Goal: Information Seeking & Learning: Learn about a topic

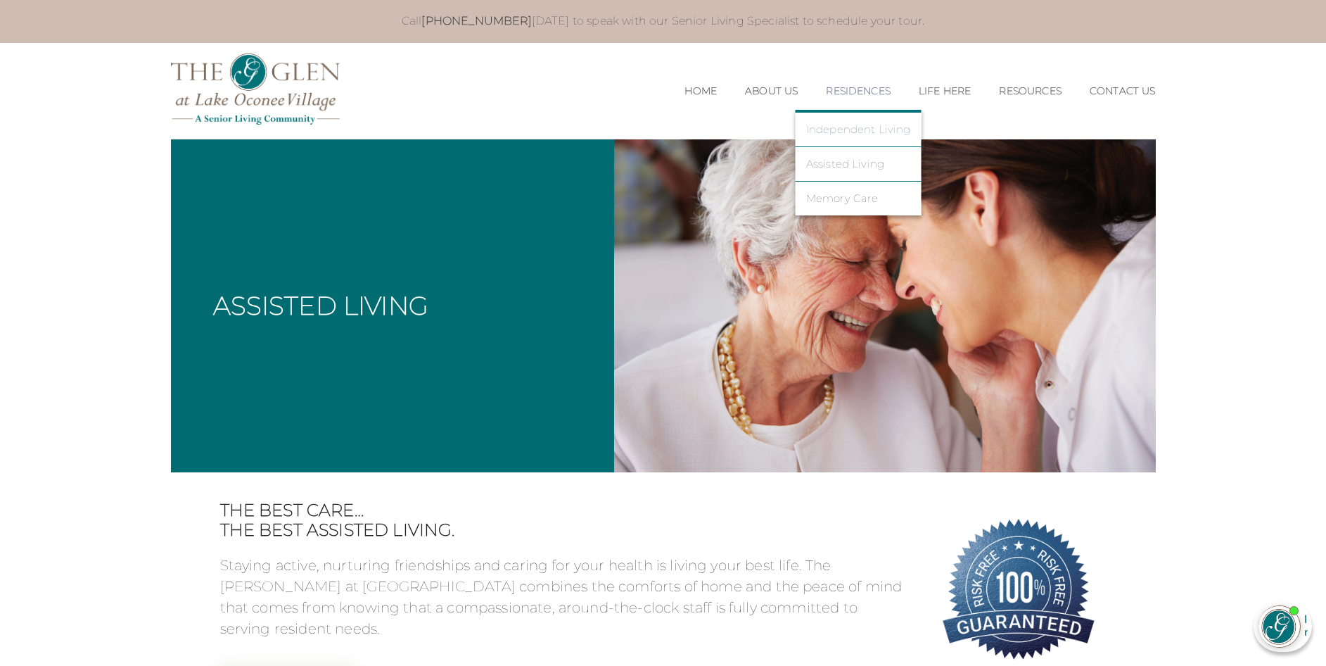
click at [852, 130] on link "Independent Living" at bounding box center [858, 129] width 105 height 13
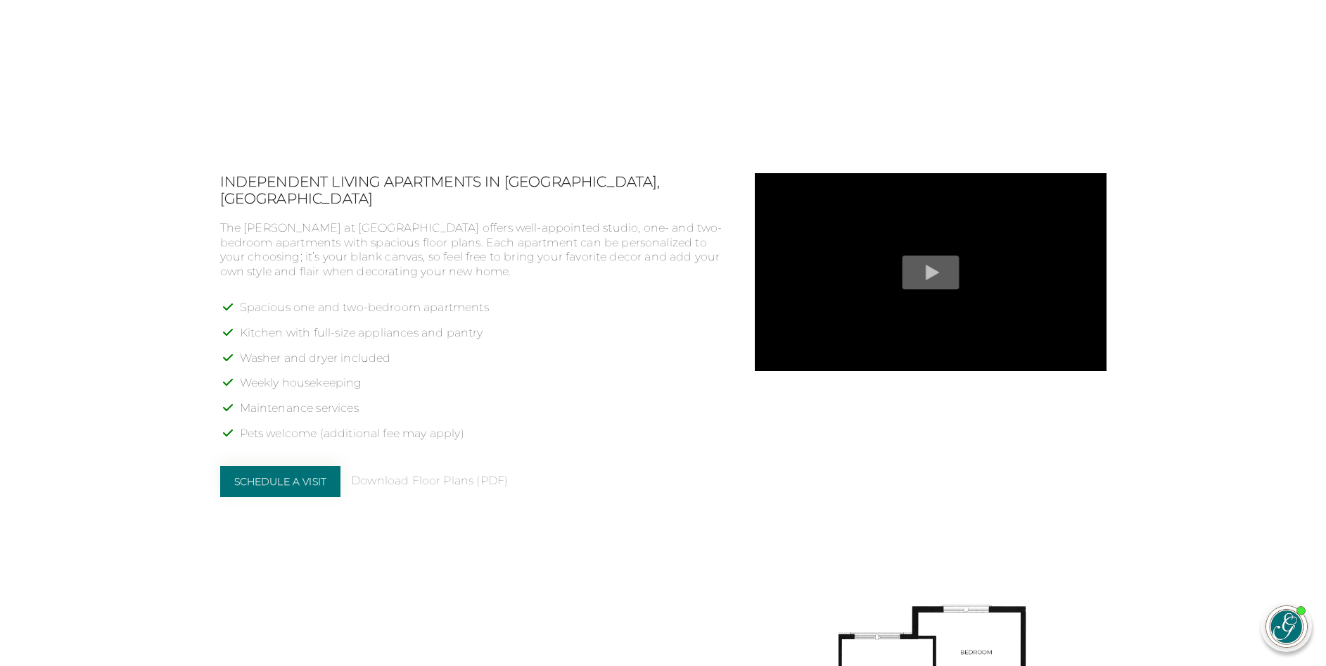
scroll to position [1126, 0]
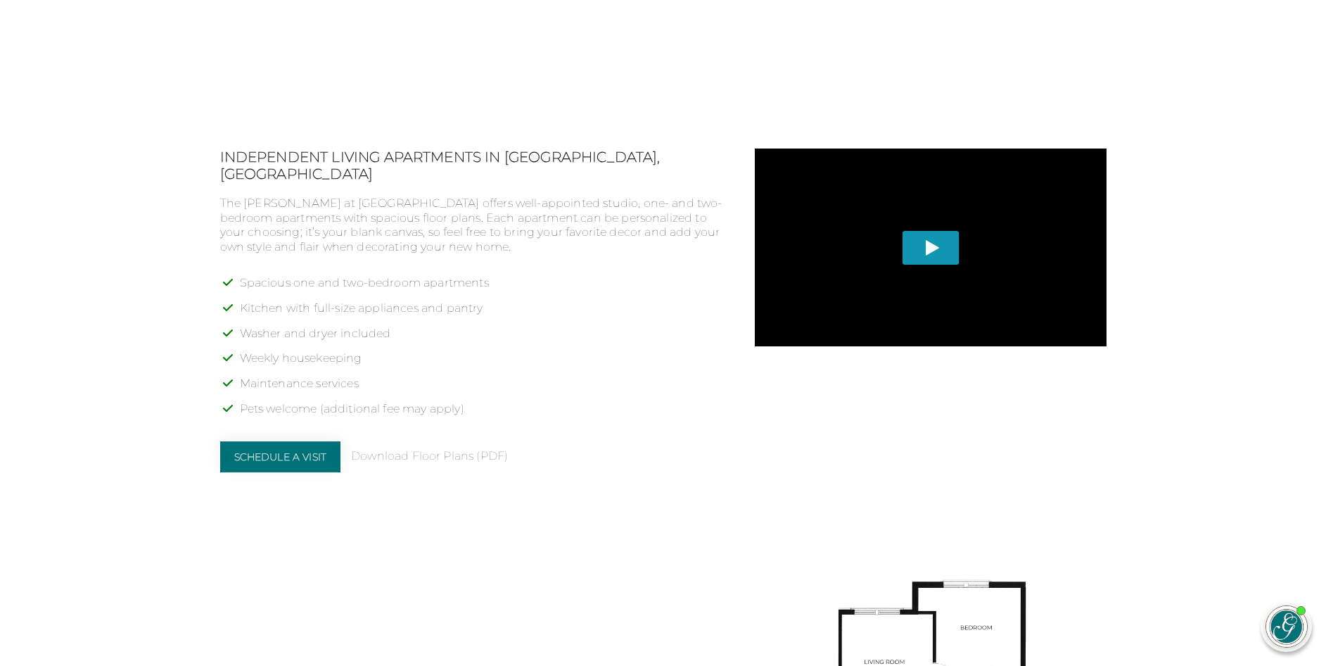
click at [936, 251] on span "Play" at bounding box center [930, 247] width 57 height 34
click at [1101, 395] on div "Play" at bounding box center [931, 346] width 352 height 396
click at [1164, 274] on body "Call 706-287-5320 today to speak with our Senior Living Specialist to schedule …" at bounding box center [663, 637] width 1326 height 3526
click at [639, 524] on div "Independent Living Apartments in Greensboro, GA The Glen at Lake Oconee Village…" at bounding box center [663, 500] width 887 height 704
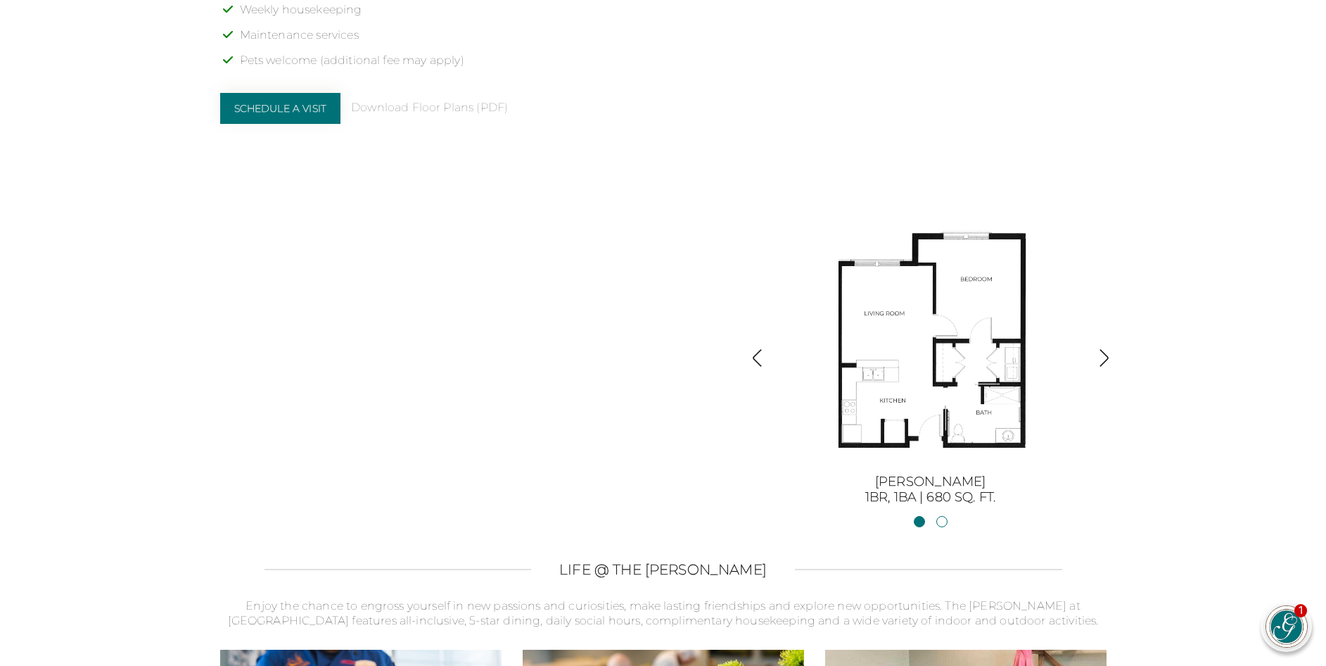
scroll to position [1478, 0]
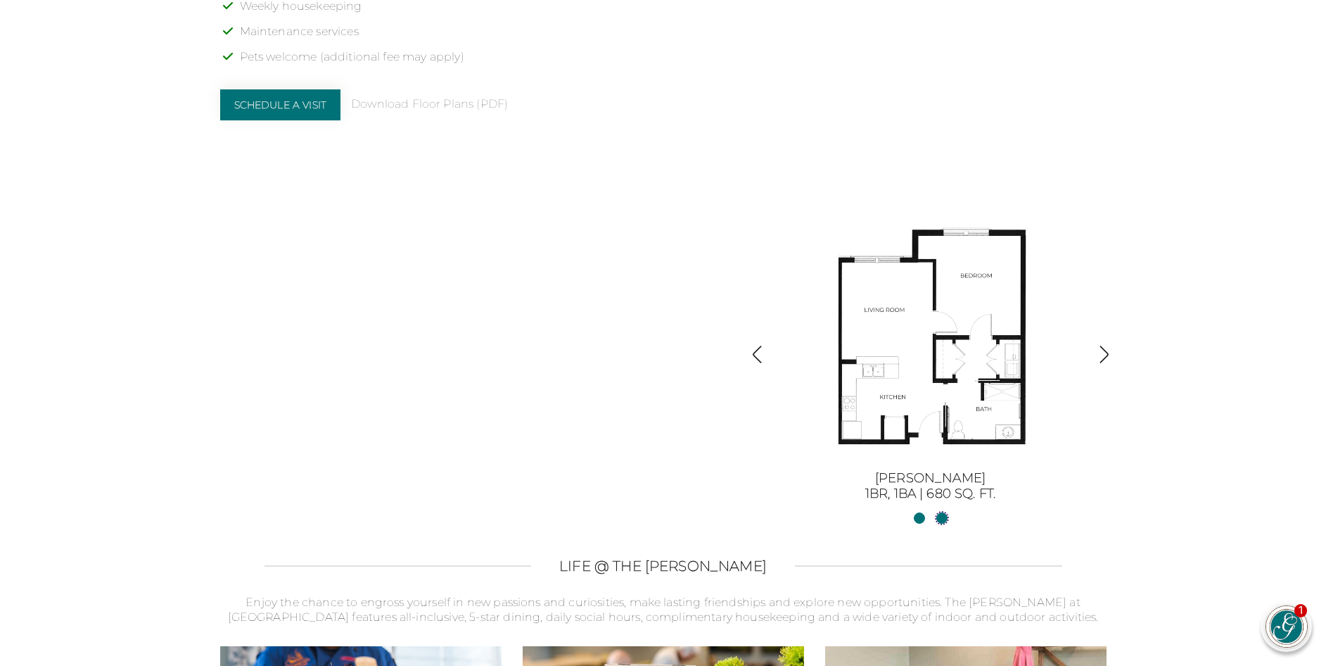
click at [942, 520] on link "Sinclair II2BR, 2BA | 1254 sq. ft." at bounding box center [942, 517] width 11 height 11
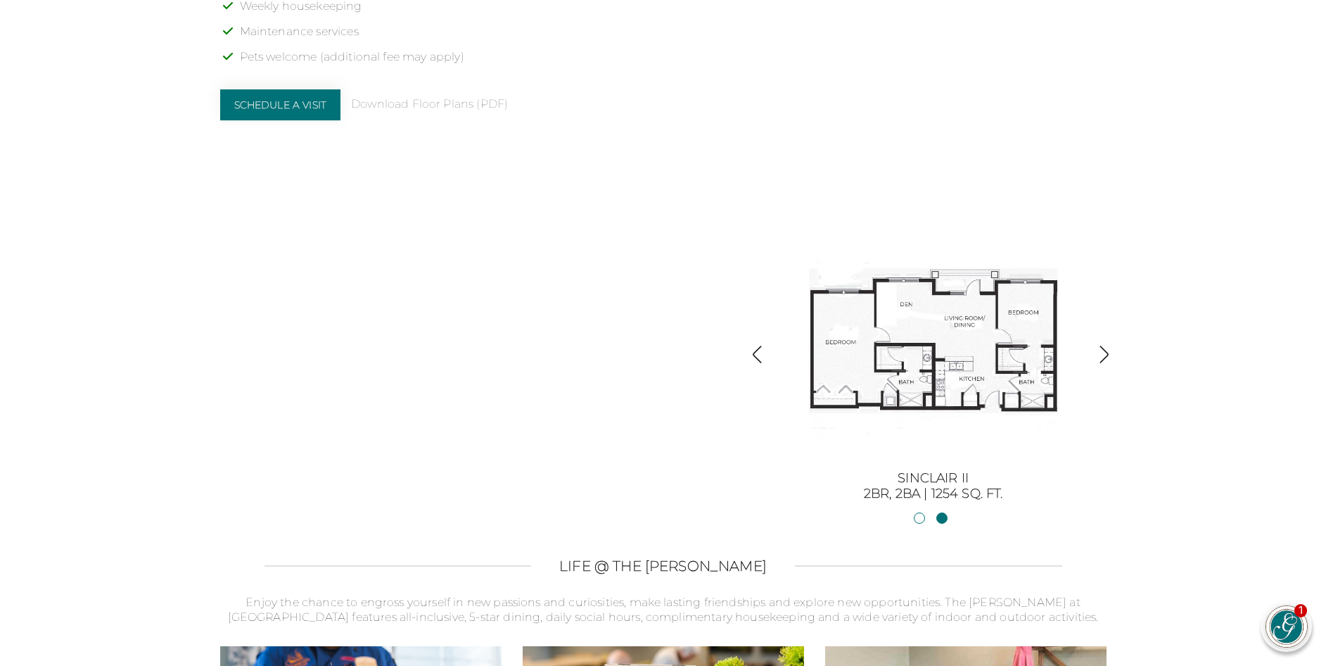
click at [1108, 352] on img "button" at bounding box center [1104, 354] width 19 height 19
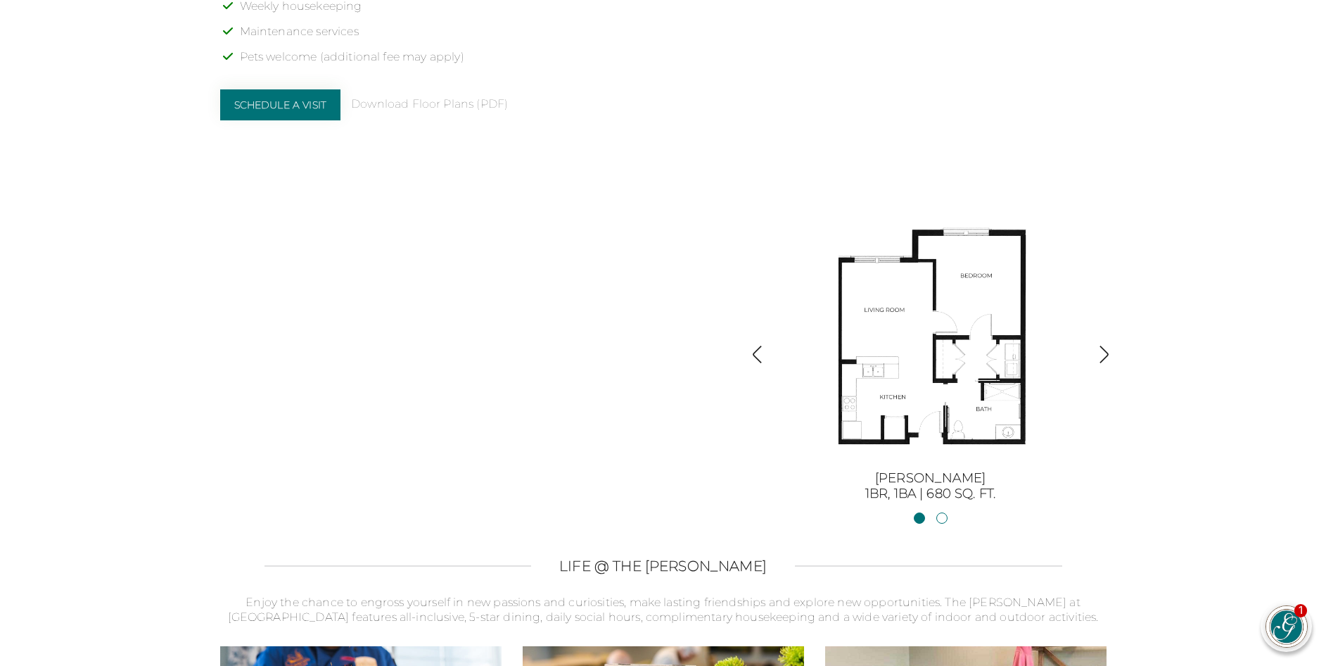
click at [1104, 353] on img "button" at bounding box center [1104, 354] width 19 height 19
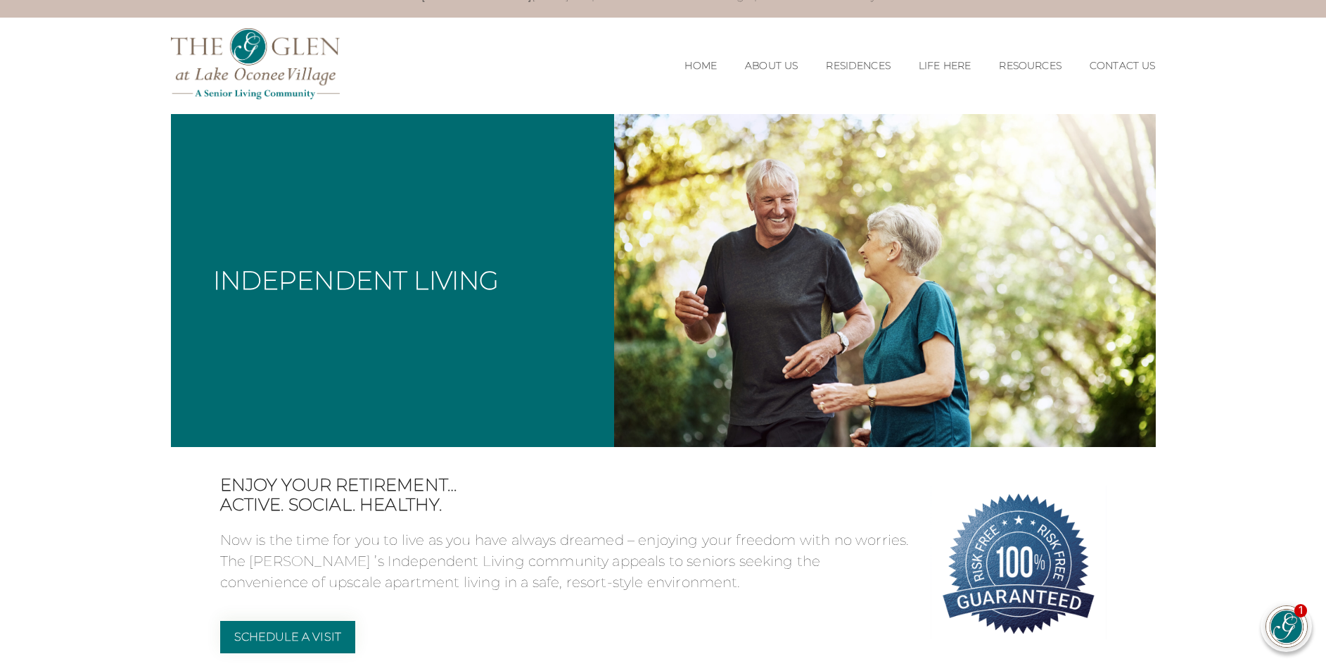
scroll to position [0, 0]
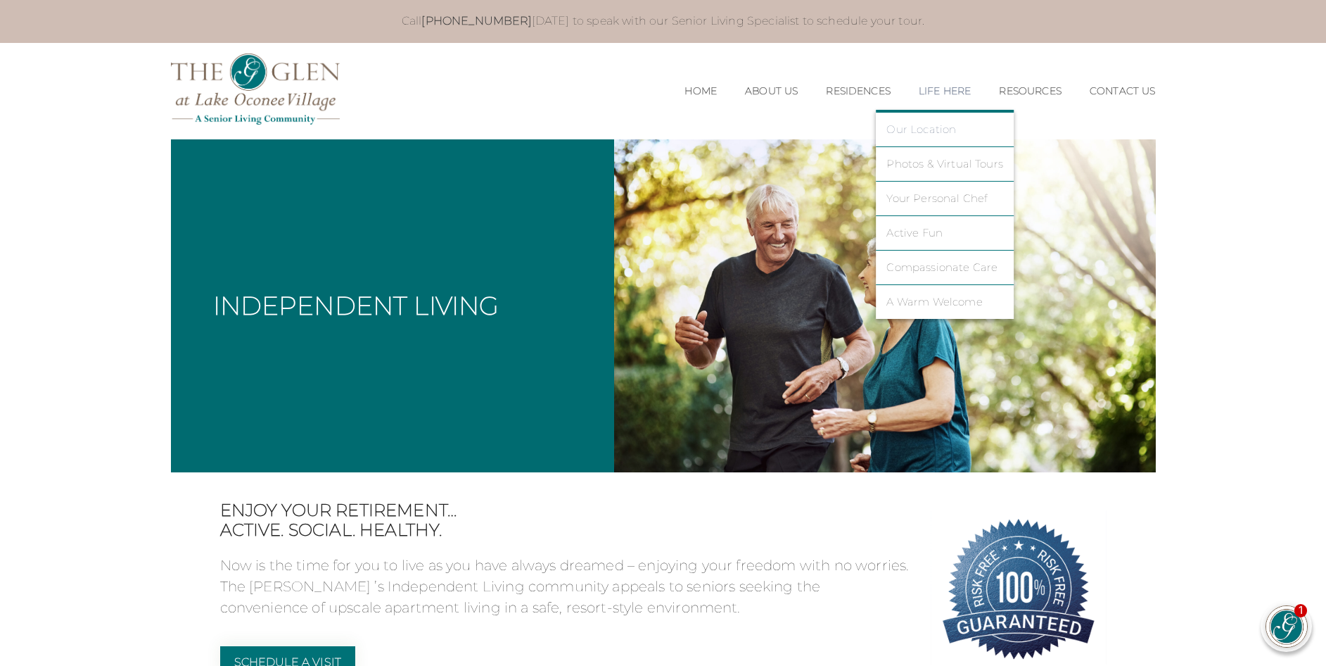
click at [927, 131] on link "Our Location" at bounding box center [945, 129] width 117 height 13
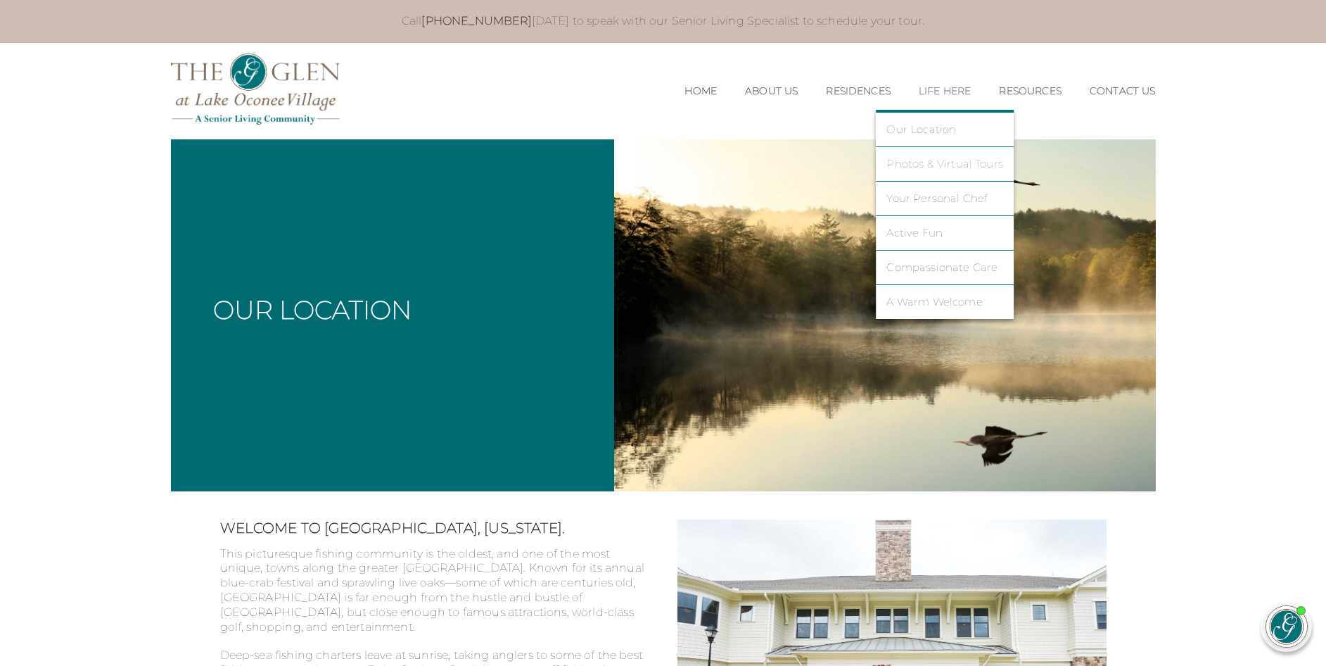
click at [930, 165] on link "Photos & Virtual Tours" at bounding box center [945, 164] width 117 height 13
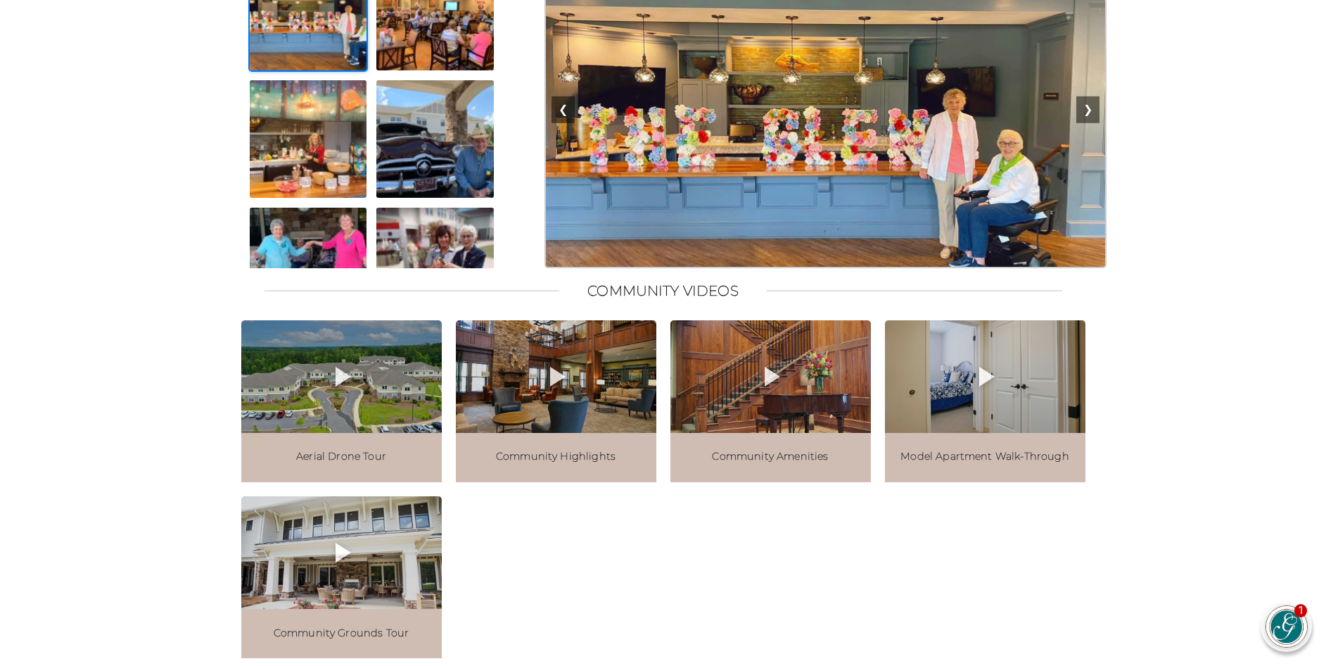
scroll to position [1407, 0]
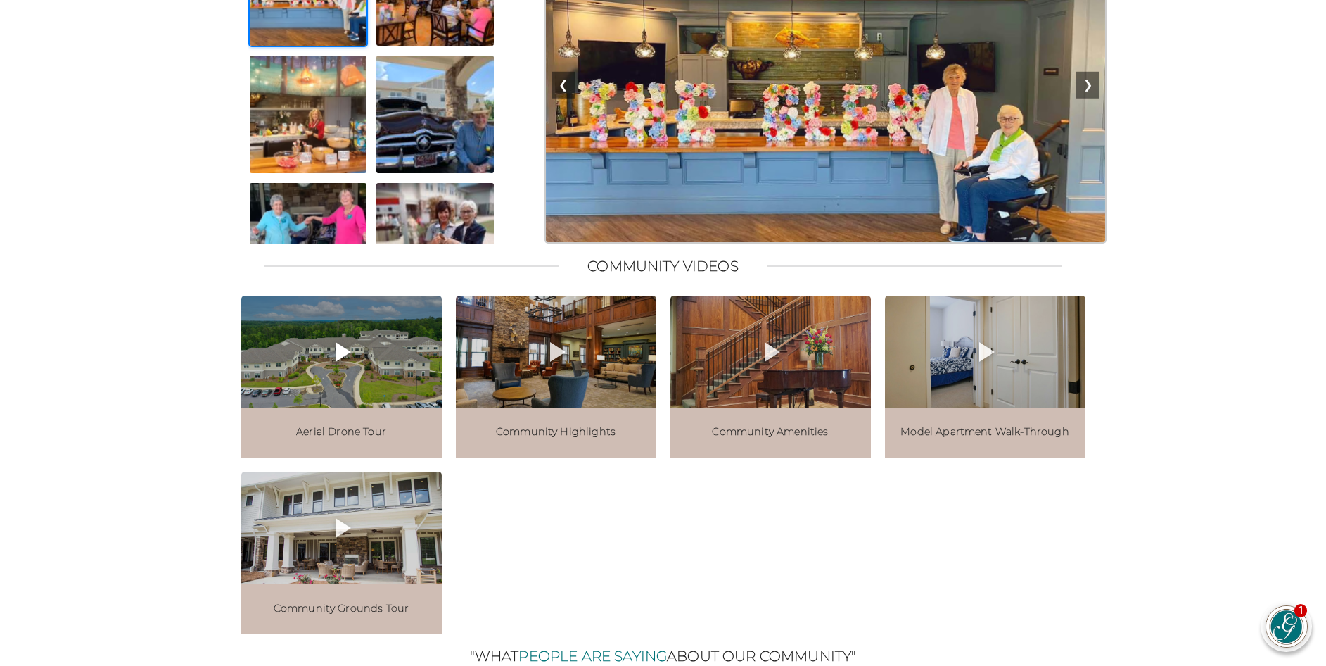
click at [341, 362] on icon at bounding box center [343, 352] width 15 height 20
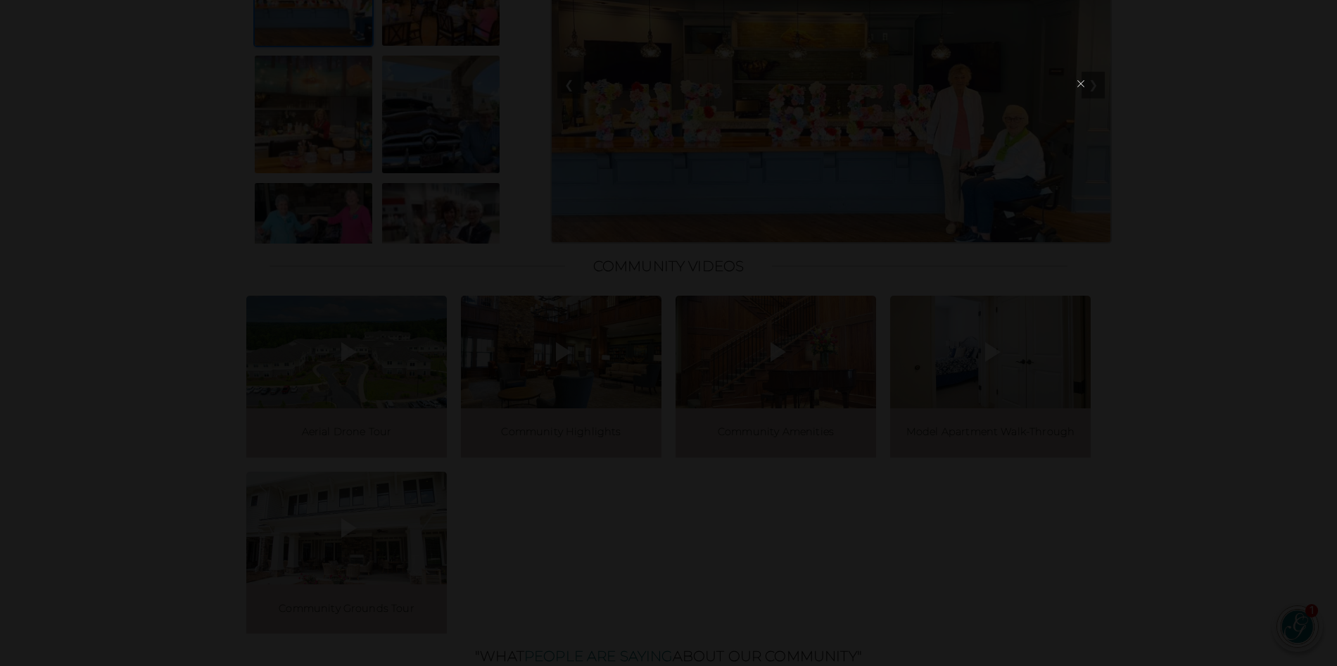
click at [1082, 80] on button "×" at bounding box center [1081, 84] width 20 height 33
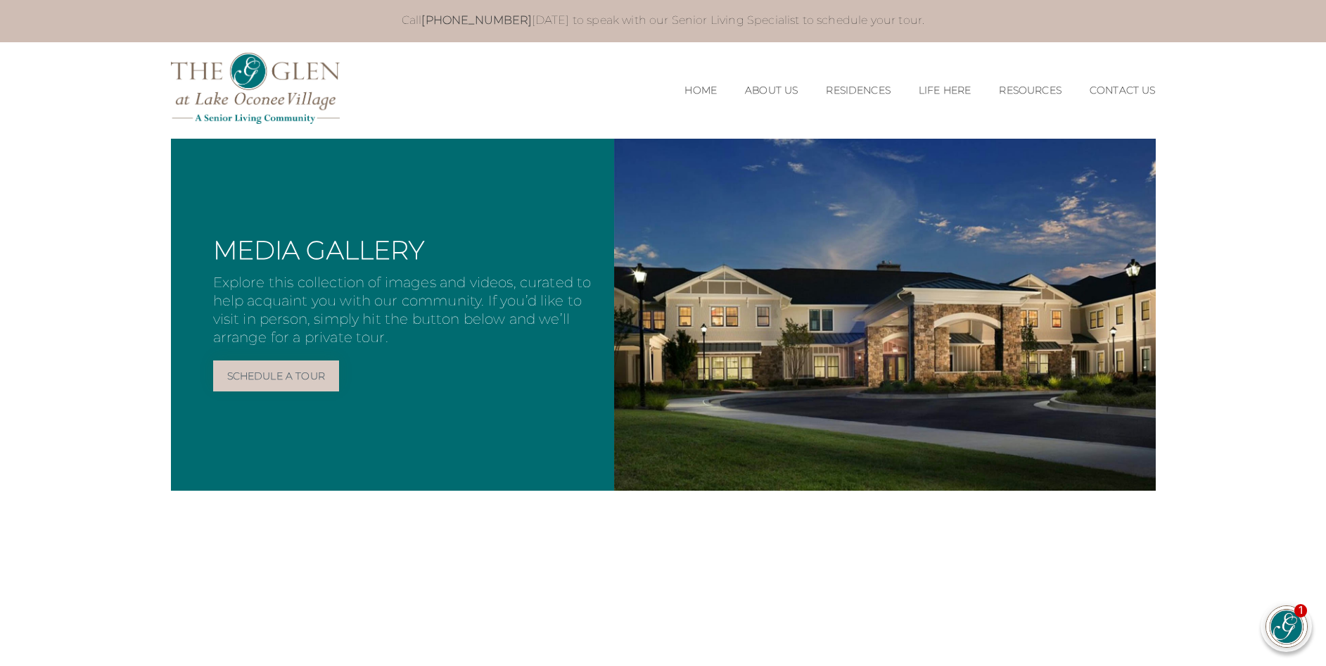
scroll to position [0, 0]
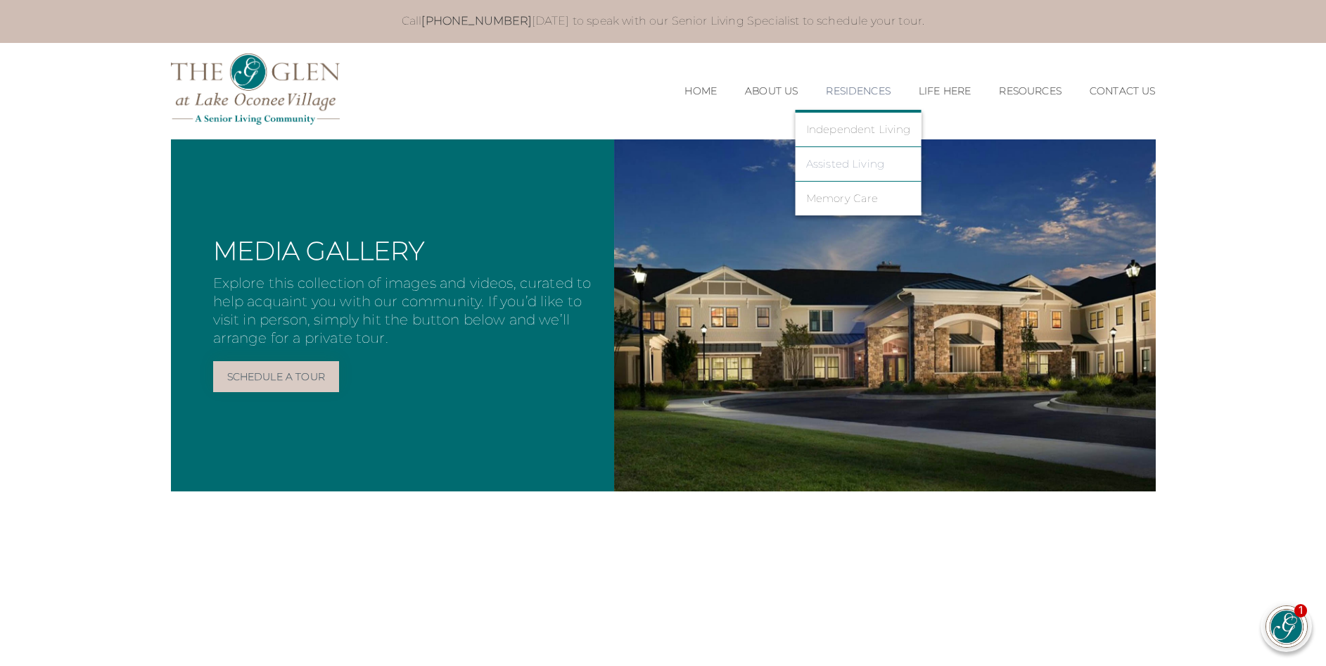
click at [842, 164] on link "Assisted Living" at bounding box center [858, 164] width 105 height 13
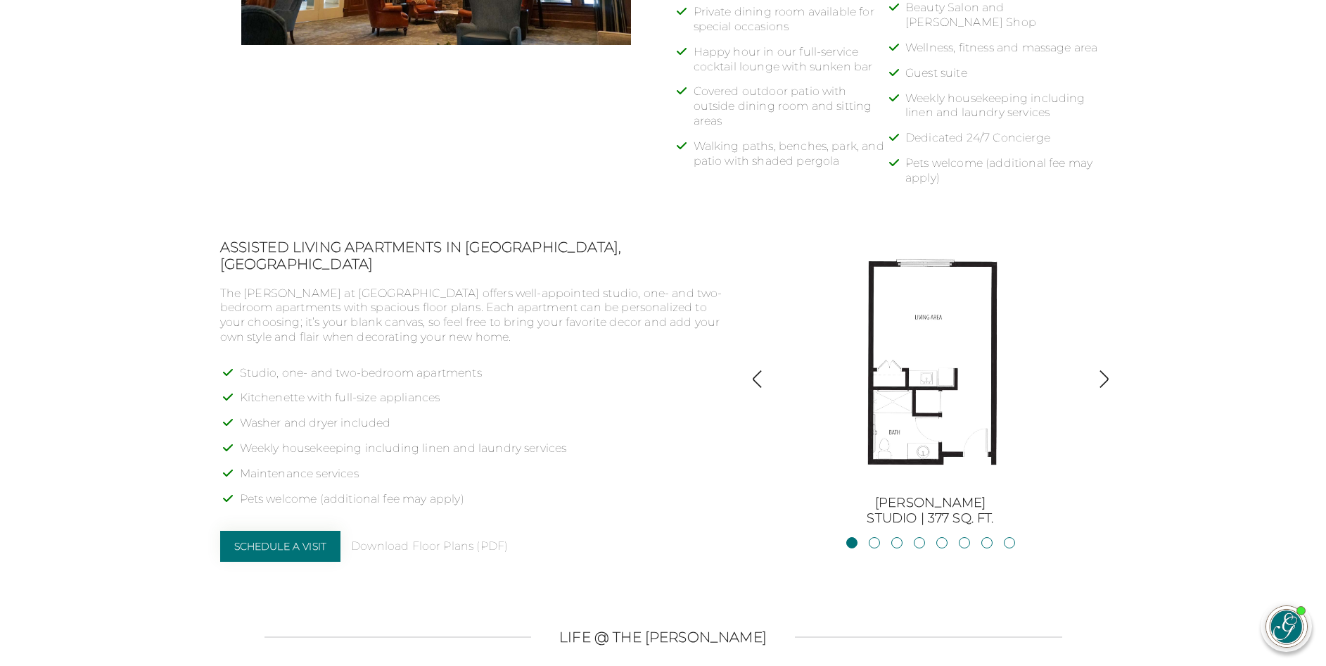
scroll to position [985, 0]
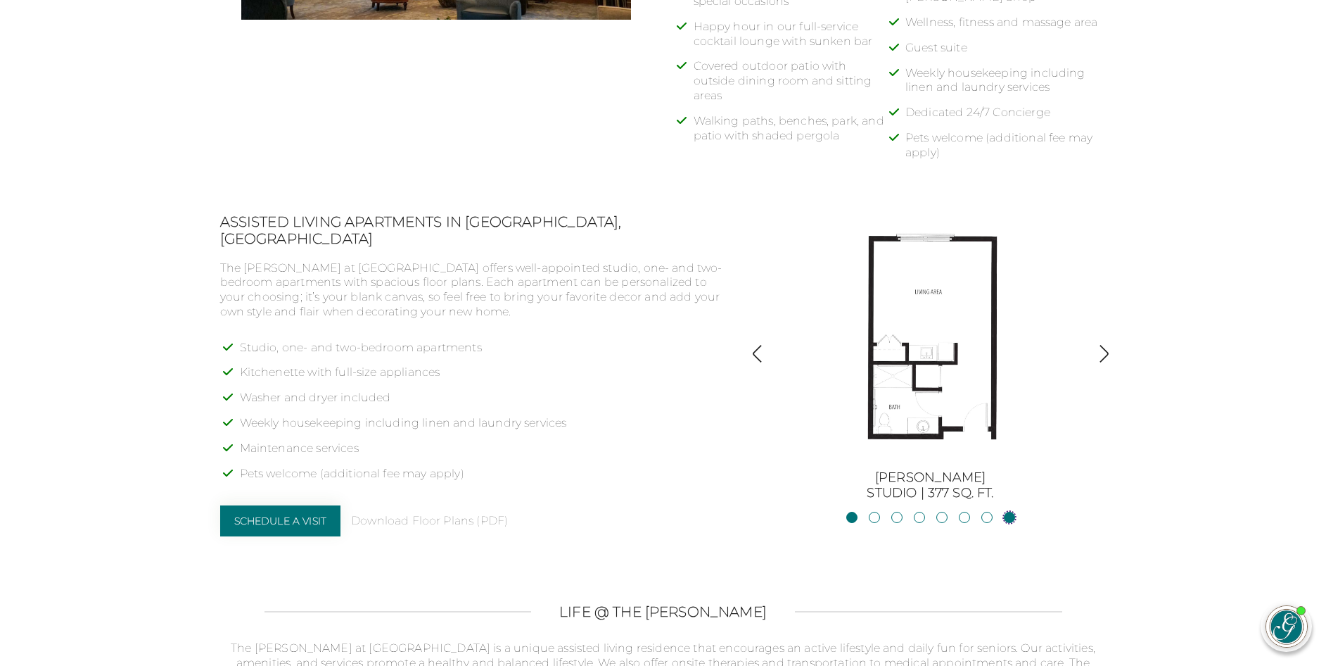
click at [1009, 518] on link "Hartwell2BR, 2BA | 875 sq. ft." at bounding box center [1009, 517] width 11 height 11
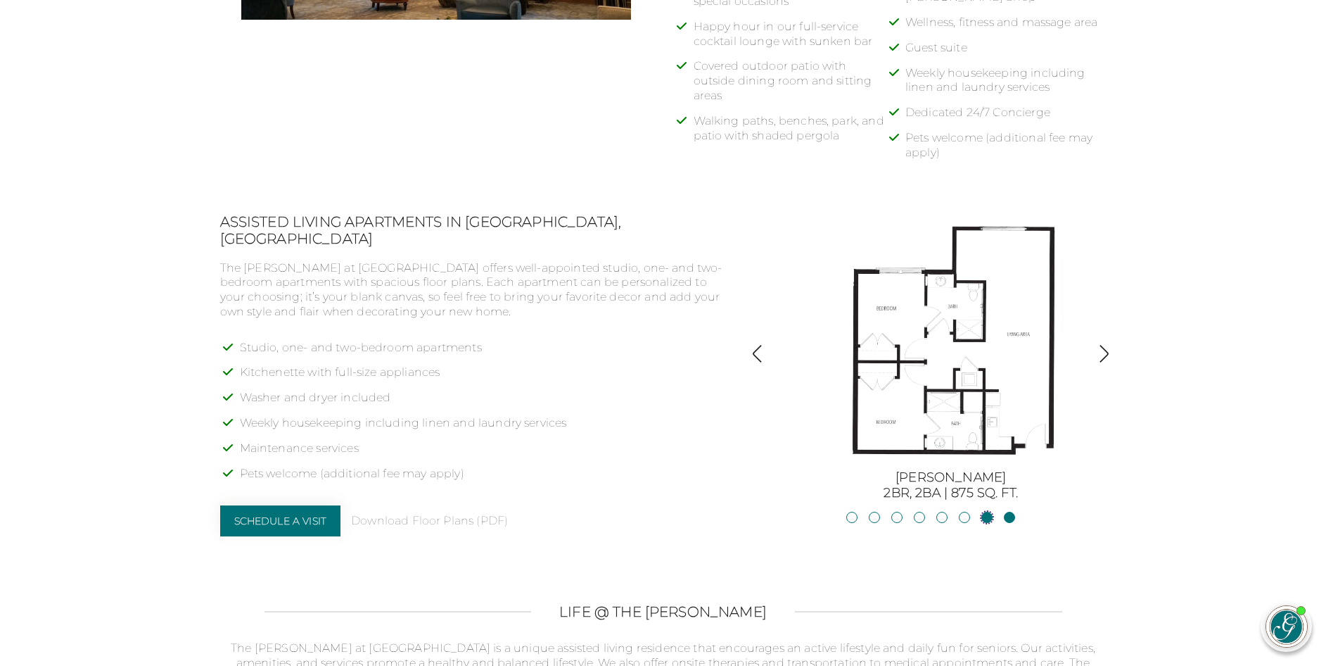
click at [988, 519] on link "Lanier2BR, 2BA | 825 sq. ft." at bounding box center [987, 517] width 11 height 11
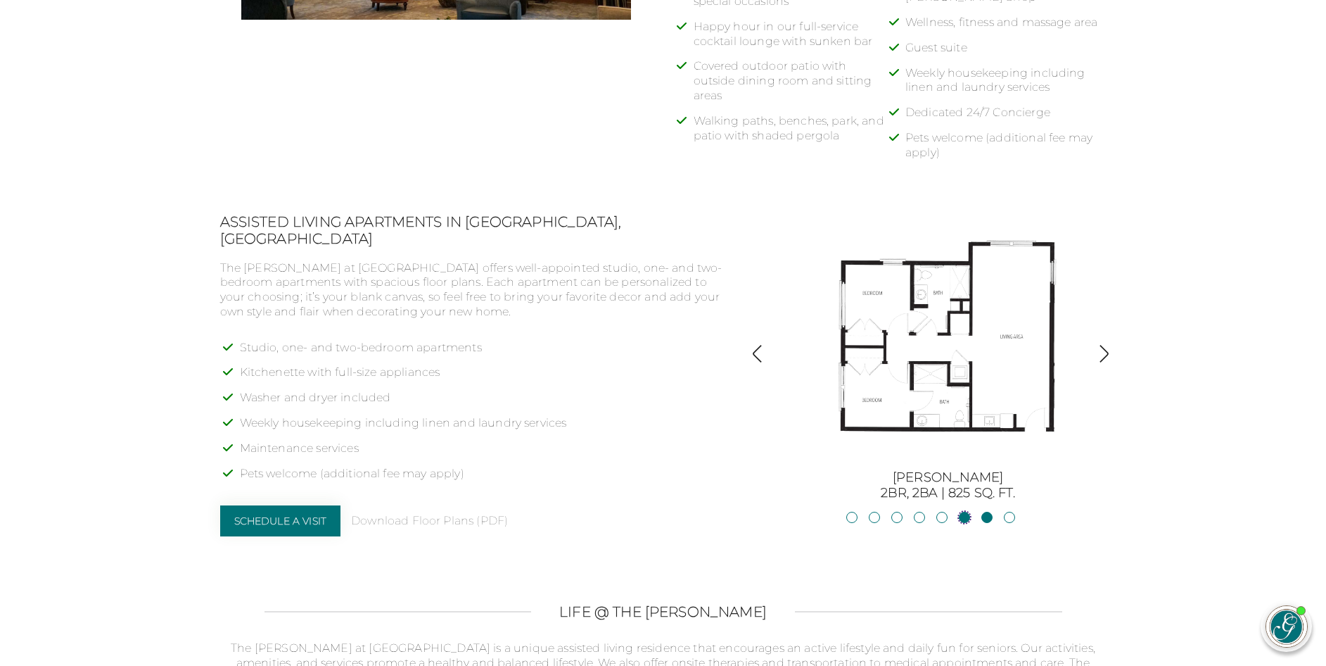
click at [963, 517] on link "Oconee2BR, 2BA | 818 sq. ft." at bounding box center [964, 517] width 11 height 11
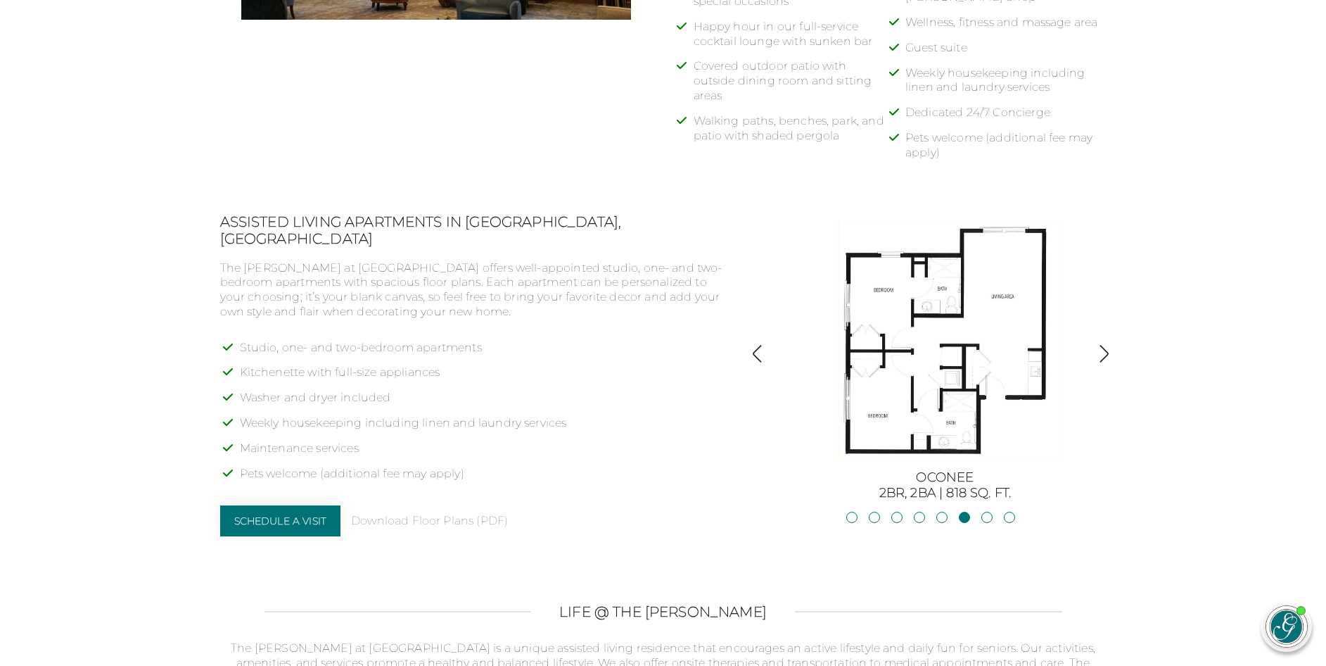
click at [1110, 351] on img "button" at bounding box center [1104, 353] width 19 height 19
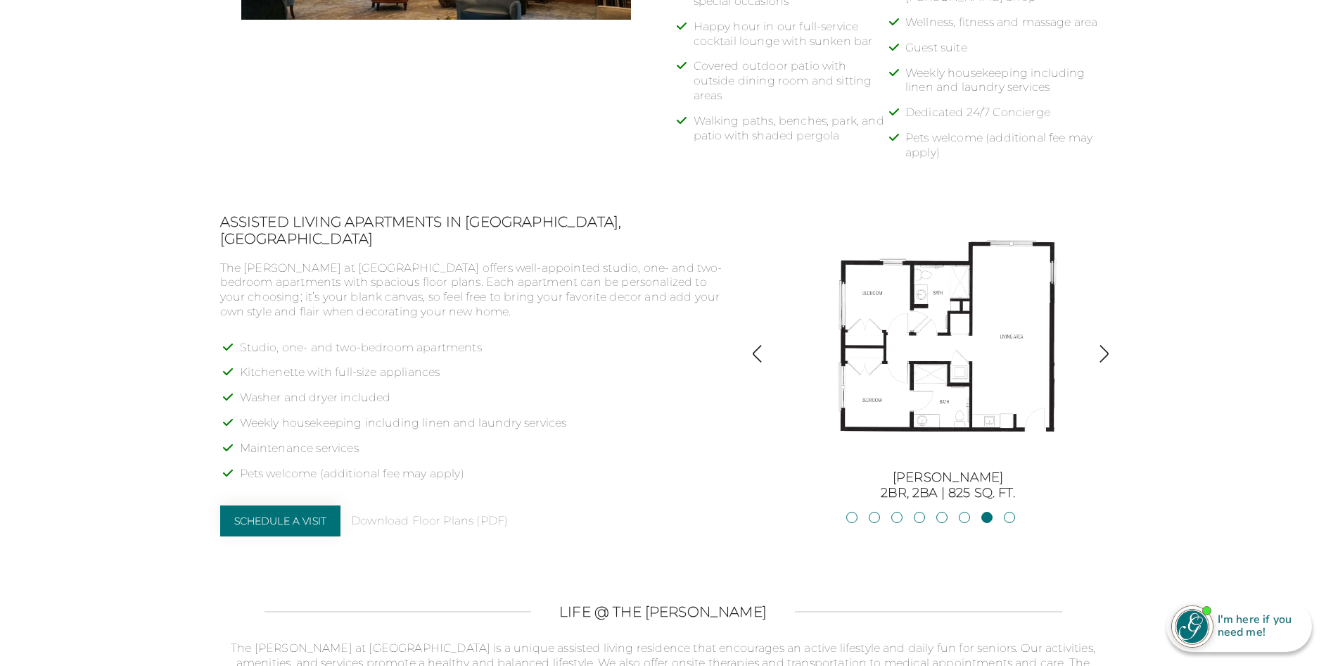
click at [755, 350] on img "button" at bounding box center [757, 353] width 19 height 19
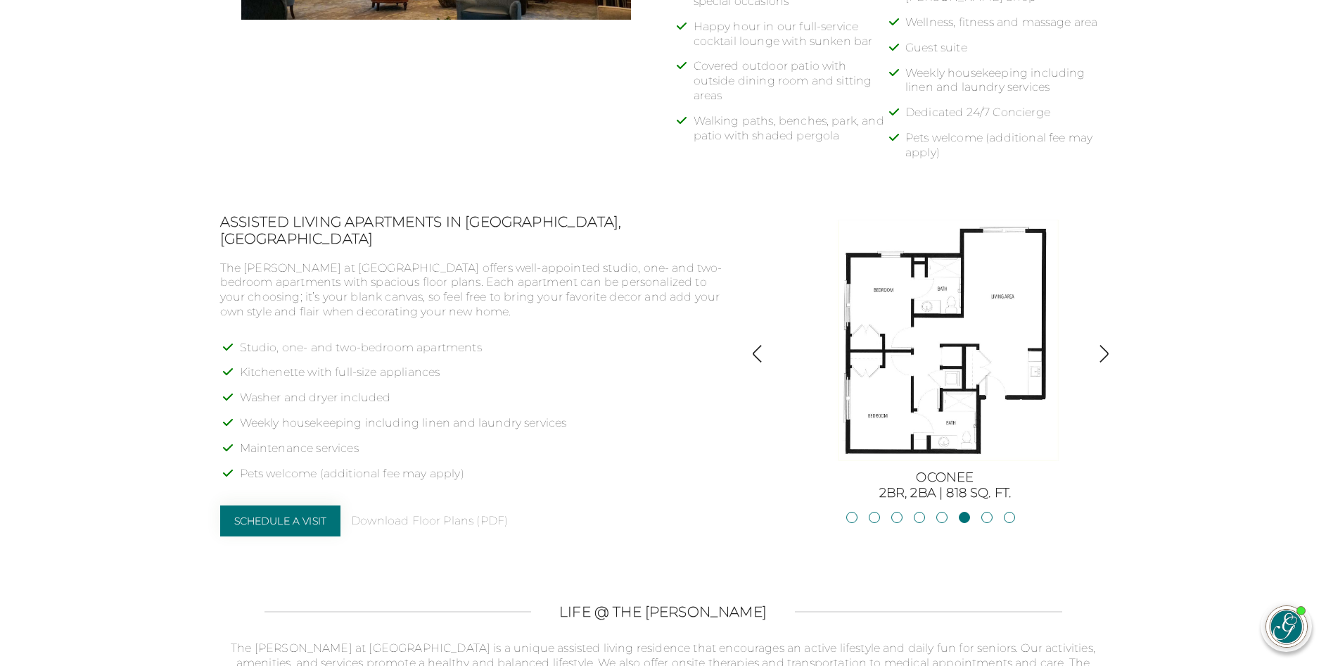
click at [754, 350] on img "button" at bounding box center [757, 353] width 19 height 19
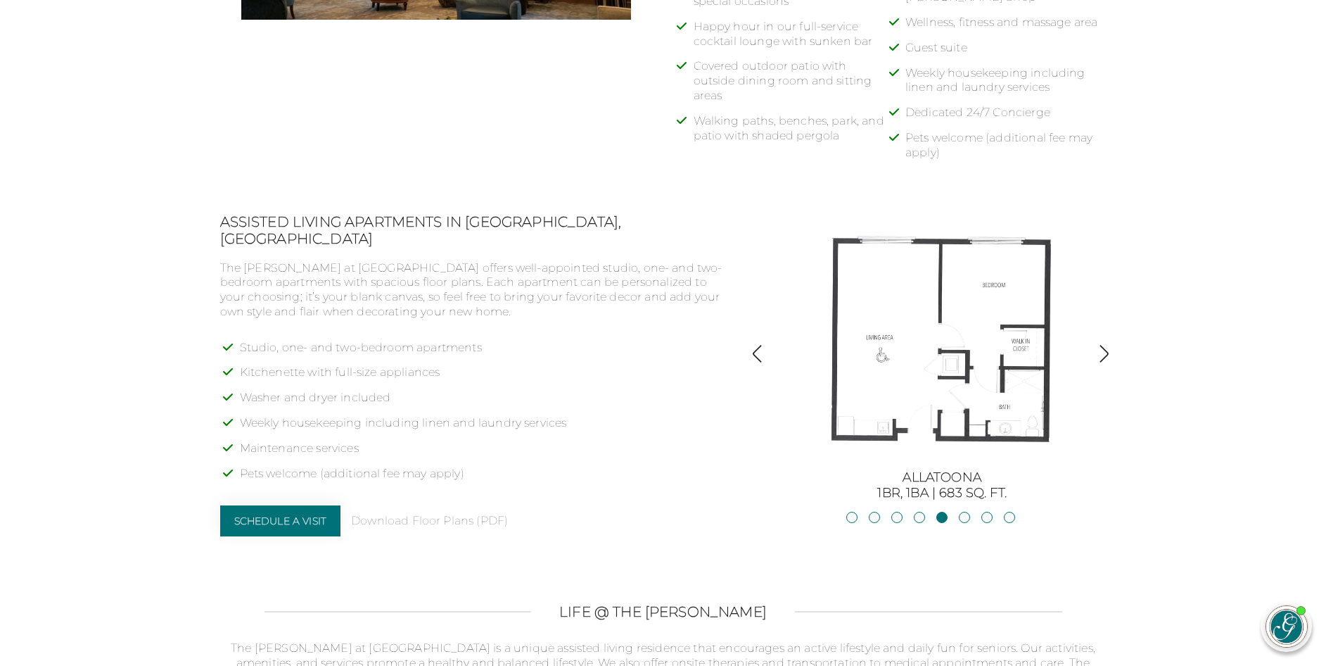
click at [754, 350] on img "button" at bounding box center [757, 353] width 19 height 19
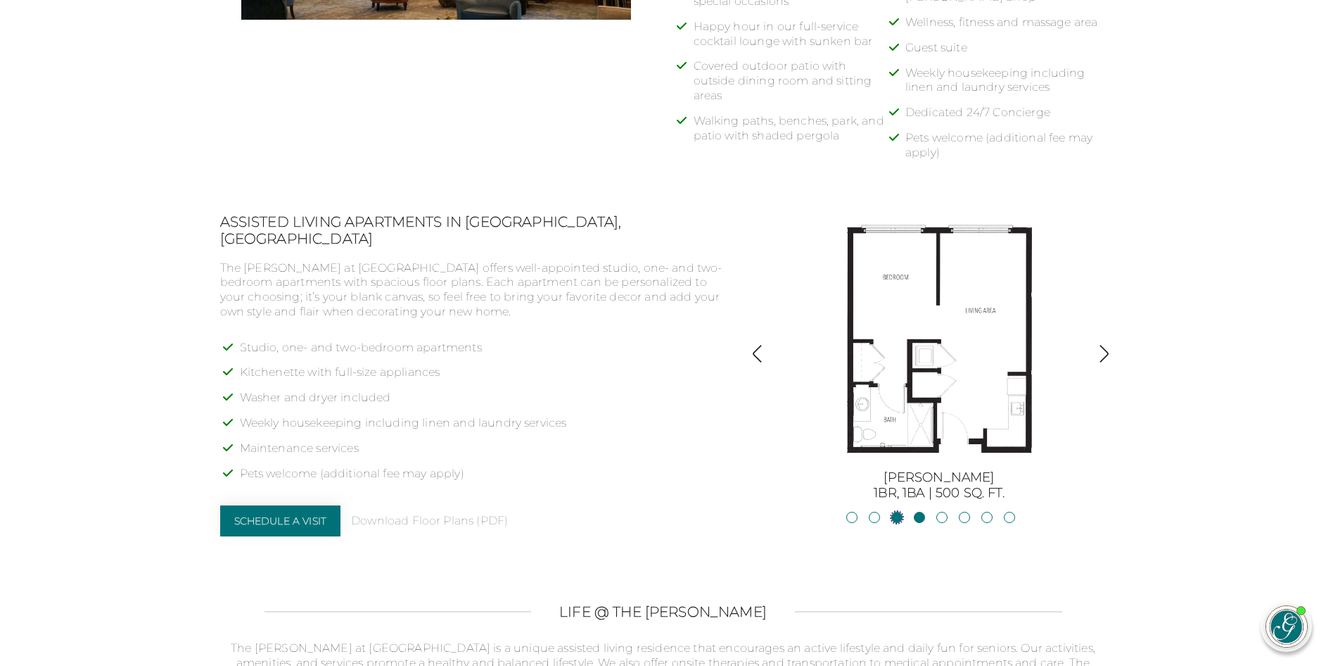
click at [897, 518] on link "Blue RidgeStudio | 400 sq. ft." at bounding box center [897, 517] width 11 height 11
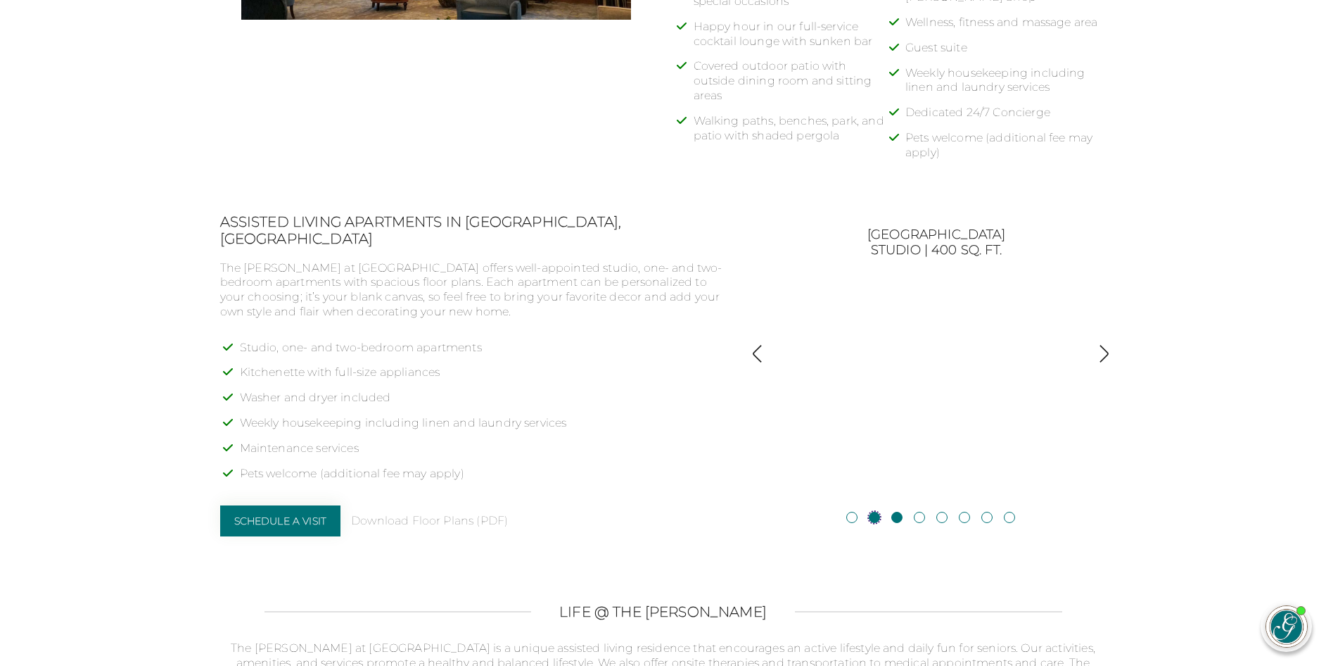
click at [873, 519] on link "JacksonStudio | 400 sq. ft." at bounding box center [874, 517] width 11 height 11
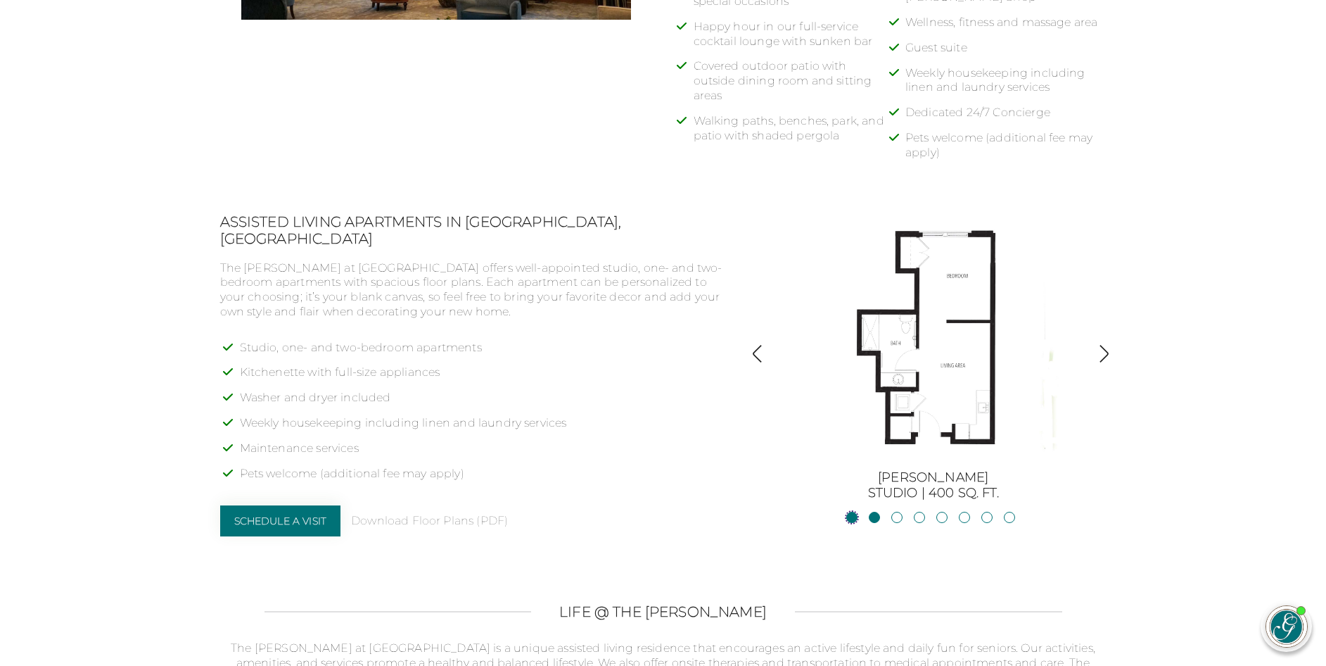
click at [849, 519] on link "BurtonStudio | 377 sq. ft." at bounding box center [852, 517] width 11 height 11
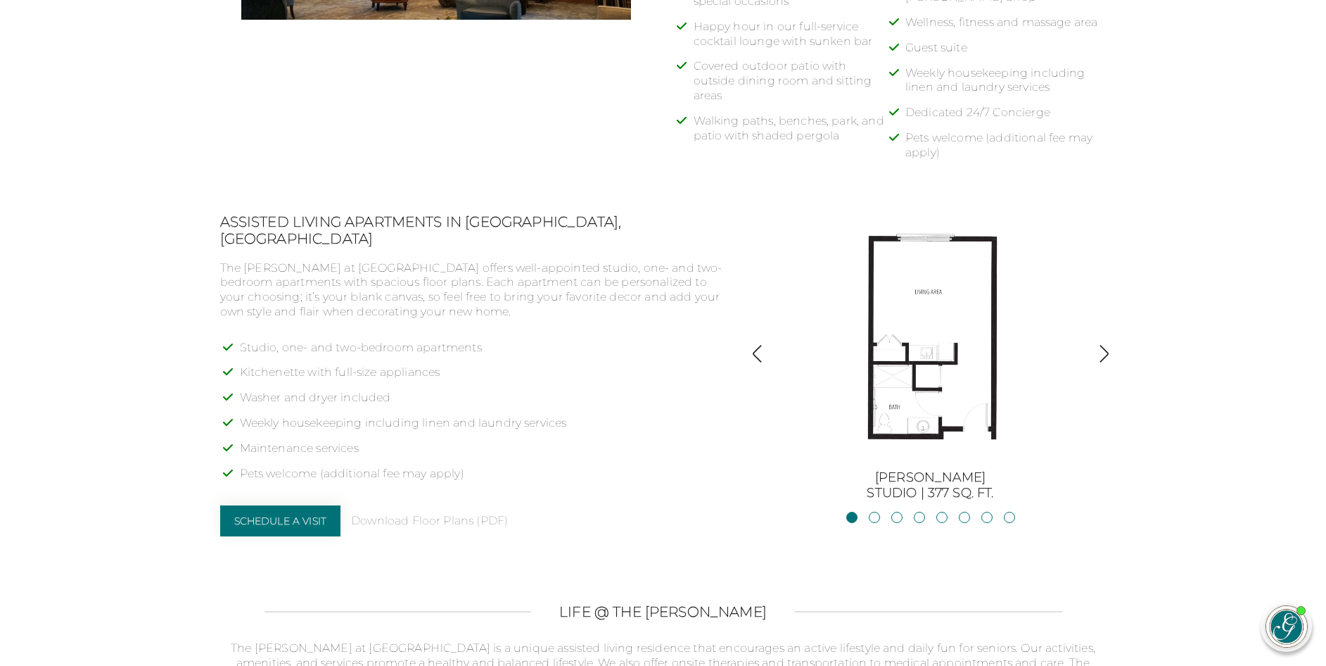
click at [1107, 353] on img "button" at bounding box center [1104, 353] width 19 height 19
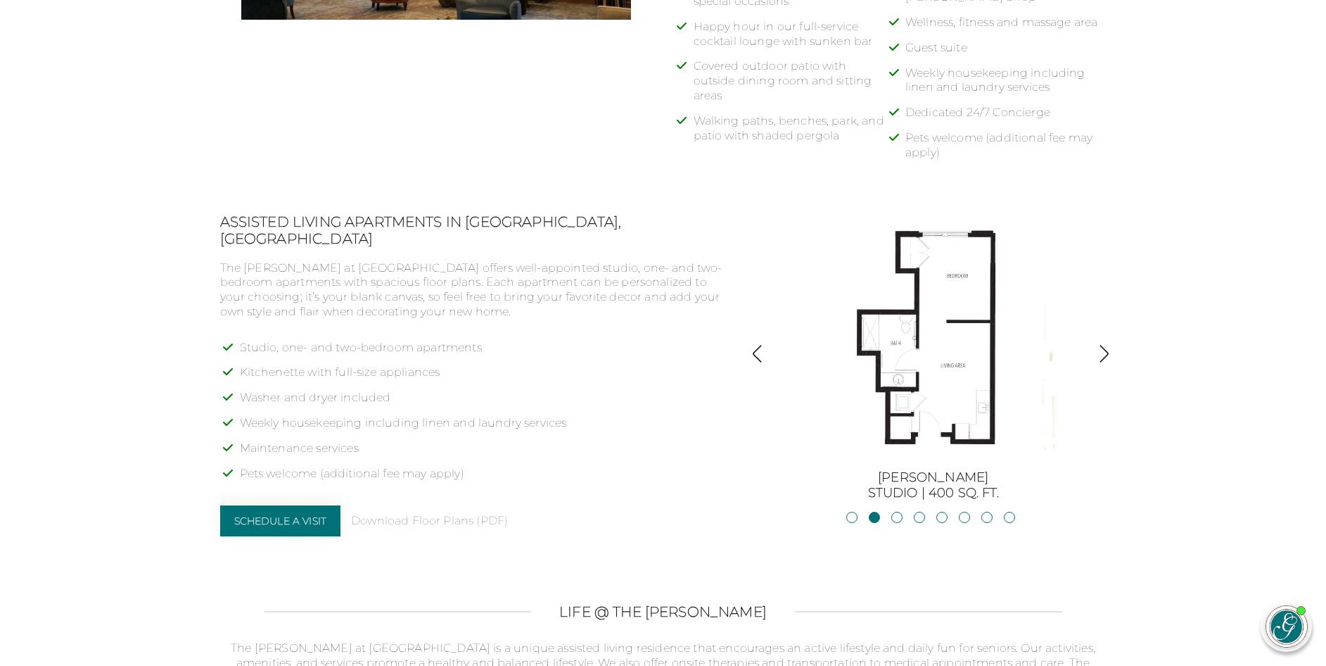
click at [1107, 353] on img "button" at bounding box center [1104, 353] width 19 height 19
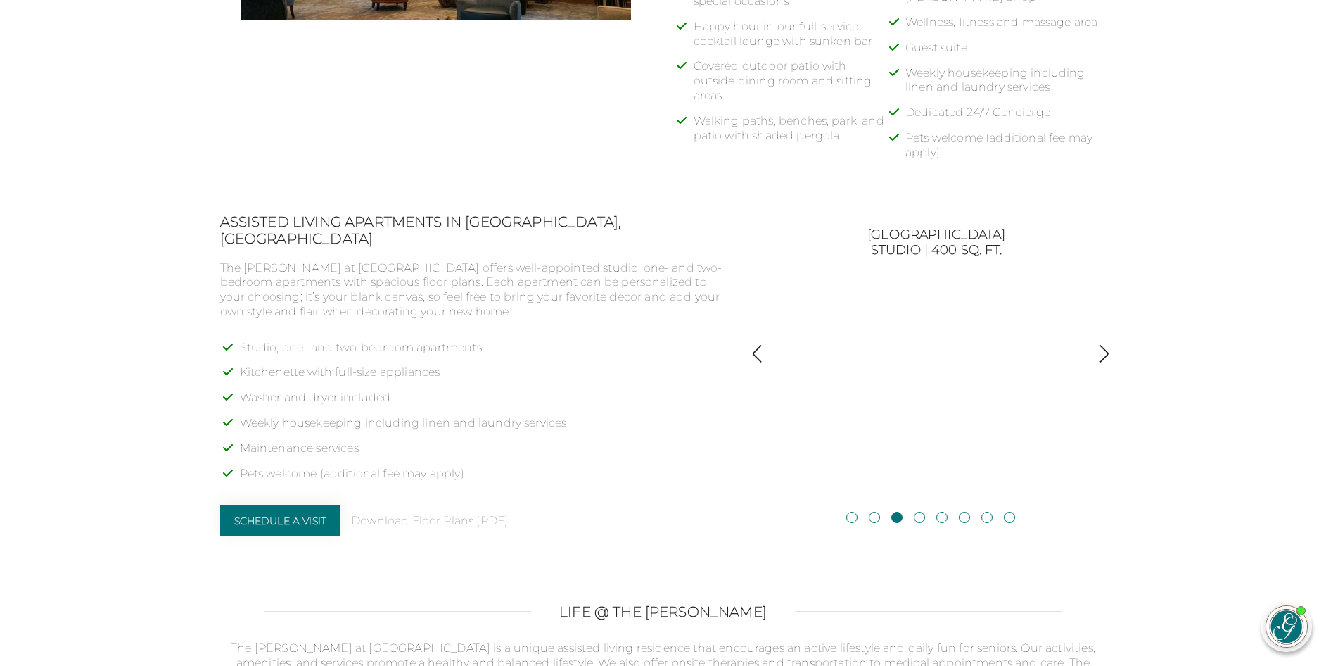
click at [1107, 353] on img "button" at bounding box center [1104, 353] width 19 height 19
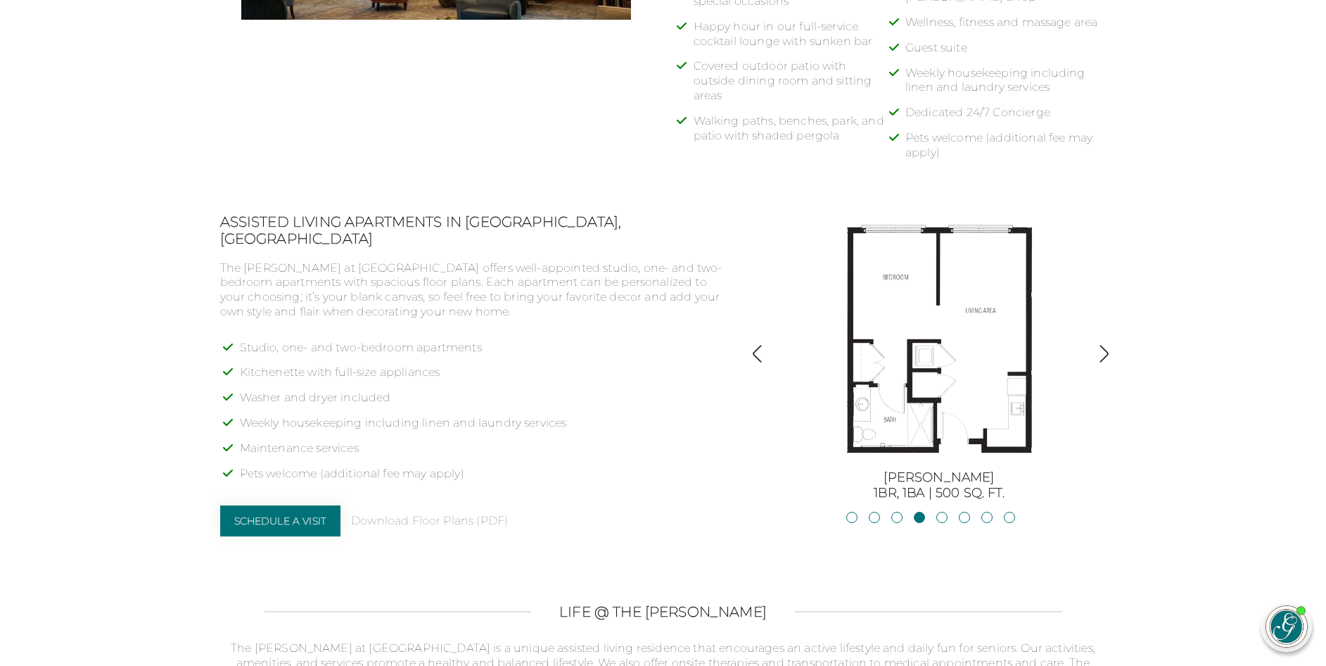
click at [1107, 353] on img "button" at bounding box center [1104, 353] width 19 height 19
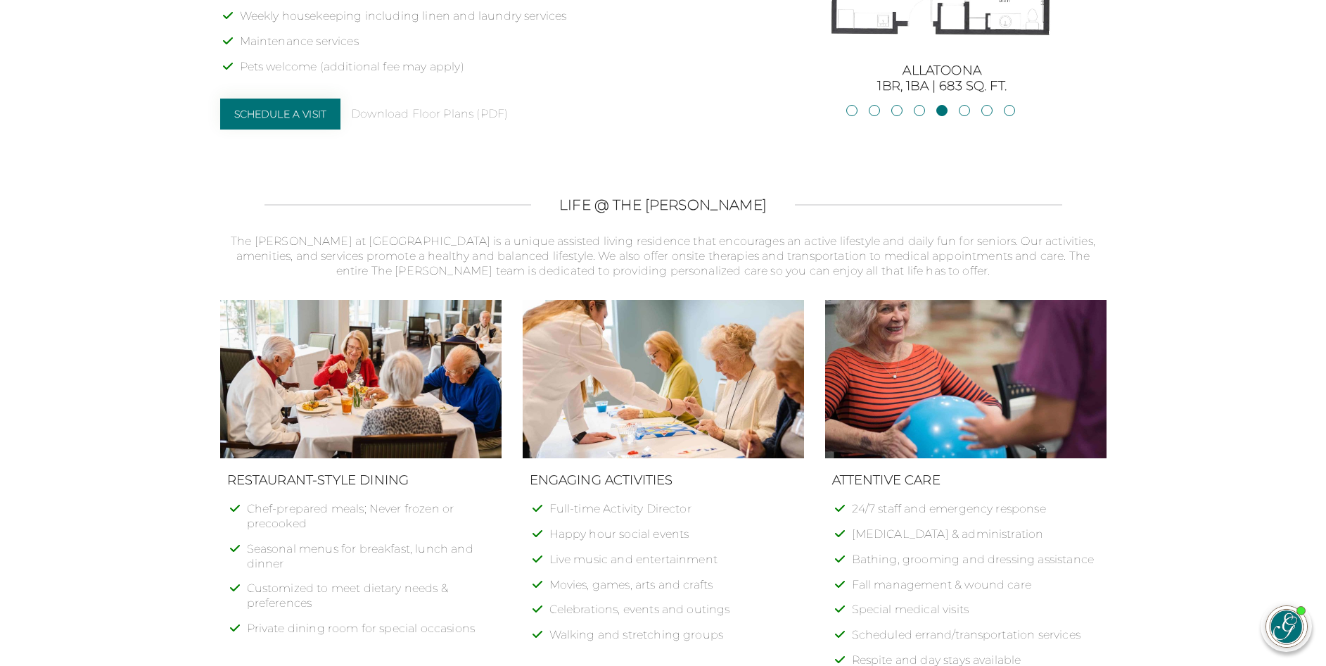
scroll to position [1407, 0]
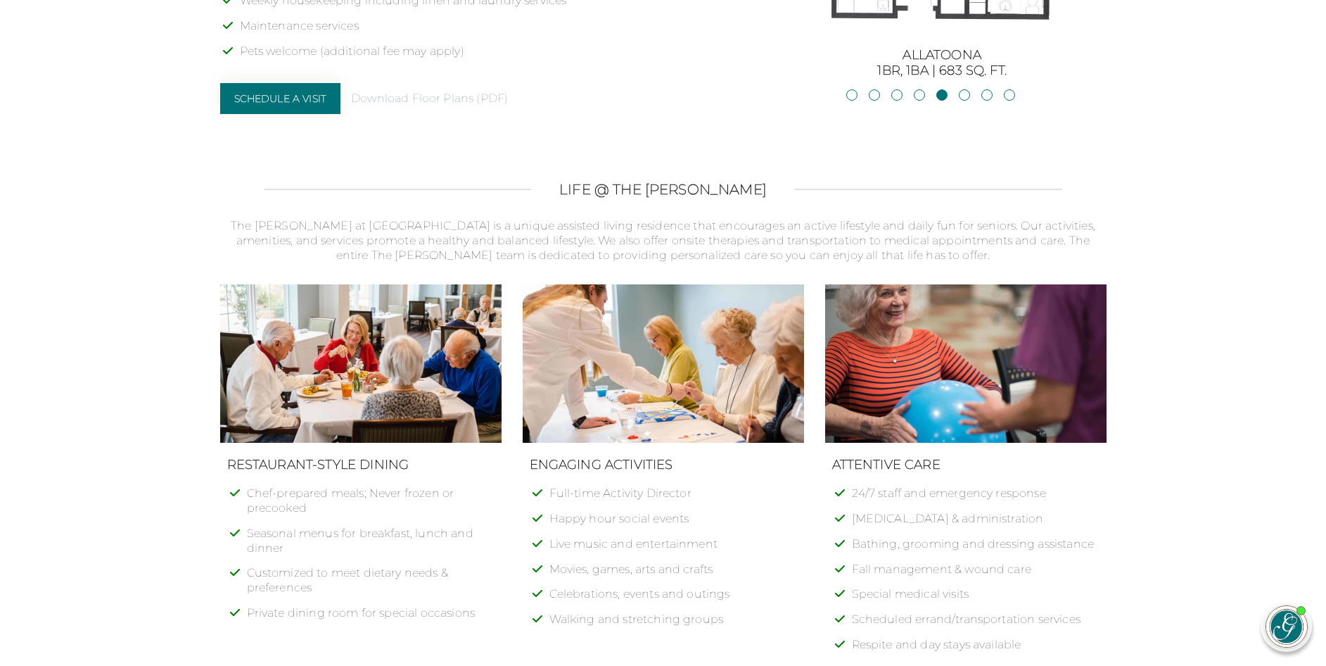
click at [426, 91] on link "Download Floor Plans (PDF)" at bounding box center [429, 98] width 157 height 15
